Goal: Navigation & Orientation: Go to known website

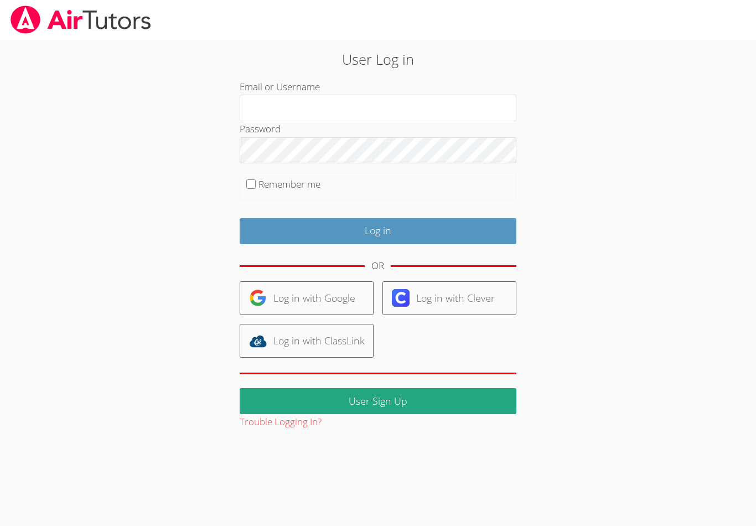
click at [645, 227] on div "User Log in Email or Username Password Remember me Log in OR Log in with Google…" at bounding box center [378, 235] width 567 height 390
